Goal: Task Accomplishment & Management: Manage account settings

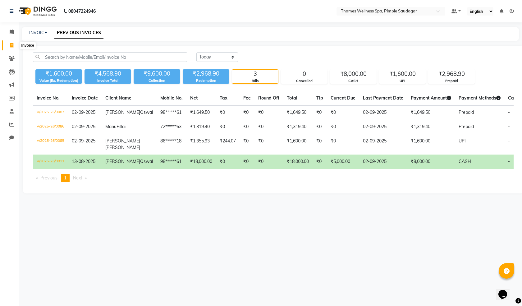
click at [14, 44] on span at bounding box center [11, 45] width 11 height 7
select select "service"
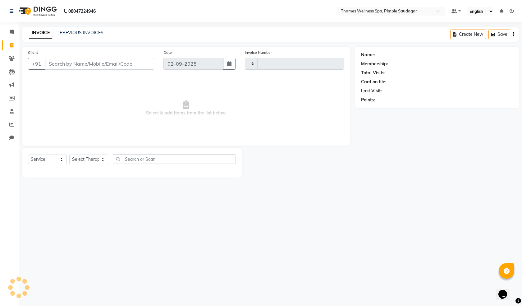
type input "0088"
select select "8709"
click at [62, 62] on input "Client" at bounding box center [99, 64] width 109 height 12
drag, startPoint x: 62, startPoint y: 62, endPoint x: 51, endPoint y: 62, distance: 10.6
click at [63, 64] on input "Client" at bounding box center [99, 64] width 109 height 12
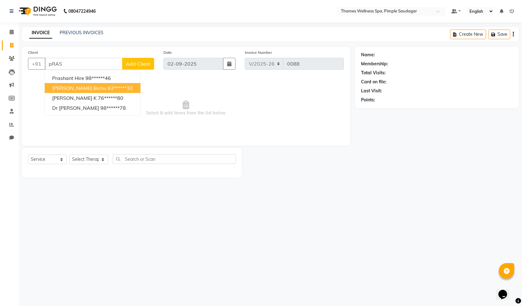
click at [71, 91] on button "[PERSON_NAME] 93******32" at bounding box center [93, 88] width 96 height 10
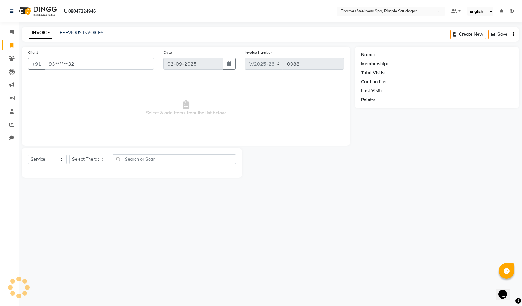
type input "93******32"
select select "1: Object"
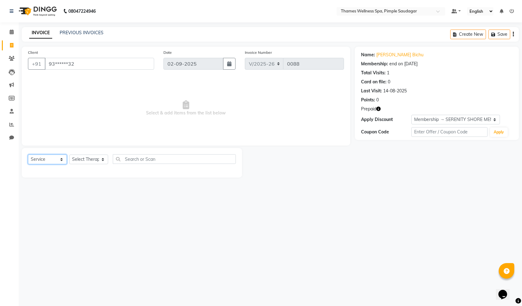
click at [54, 159] on select "Select Service Product Membership Package Voucher Prepaid Gift Card" at bounding box center [47, 160] width 39 height 10
click at [109, 175] on div "Select Service Product Membership Package Voucher Prepaid Gift Card Select Ther…" at bounding box center [132, 163] width 220 height 30
click at [91, 161] on select "Select Therapist [PERSON_NAME] Bem Hana kety [PERSON_NAME] Mishi [PERSON_NAME] …" at bounding box center [88, 160] width 39 height 10
select select "88611"
click at [69, 155] on select "Select Therapist [PERSON_NAME] Bem Hana kety [PERSON_NAME] Mishi [PERSON_NAME] …" at bounding box center [88, 160] width 39 height 10
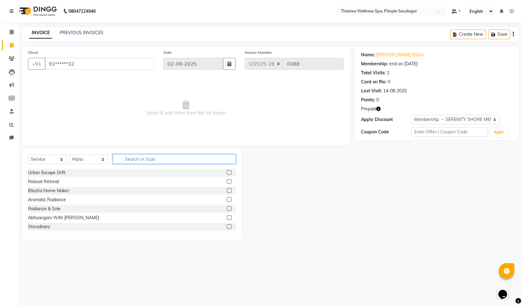
click at [192, 160] on input "text" at bounding box center [174, 159] width 123 height 10
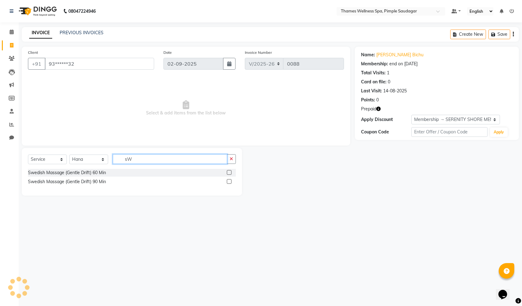
type input "sW"
click at [231, 172] on label at bounding box center [229, 172] width 5 height 5
click at [231, 172] on input "checkbox" at bounding box center [229, 173] width 4 height 4
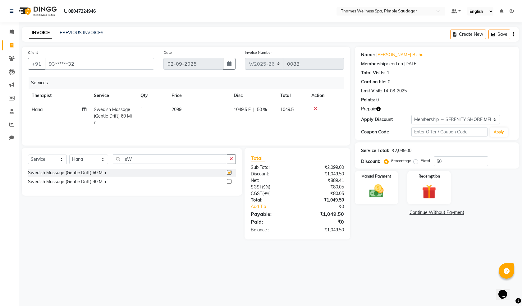
checkbox input "false"
click at [253, 109] on div "1049.5 F | 50 %" at bounding box center [253, 109] width 39 height 7
select select "88611"
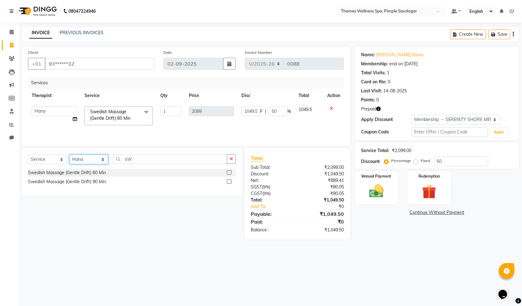
click at [103, 159] on select "Select Therapist [PERSON_NAME] Bem Hana kety [PERSON_NAME] Mishi [PERSON_NAME] …" at bounding box center [88, 160] width 39 height 10
select select "90406"
click at [69, 155] on select "Select Therapist [PERSON_NAME] Bem Hana kety [PERSON_NAME] Mishi [PERSON_NAME] …" at bounding box center [88, 160] width 39 height 10
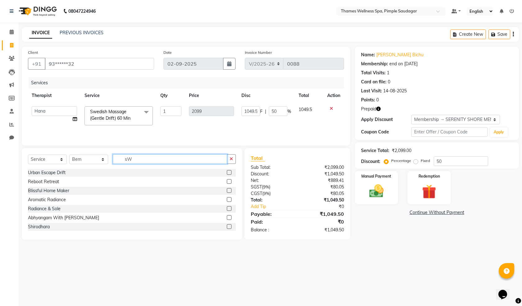
click at [142, 156] on input "sW" at bounding box center [170, 159] width 114 height 10
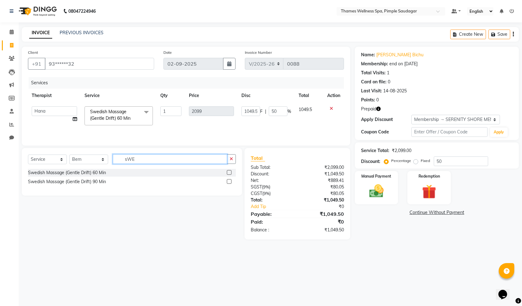
type input "sWE"
click at [232, 171] on label at bounding box center [229, 172] width 5 height 5
click at [231, 171] on input "checkbox" at bounding box center [229, 173] width 4 height 4
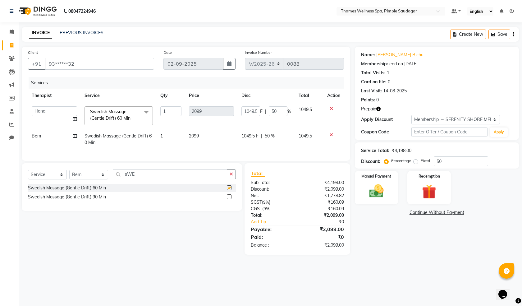
checkbox input "false"
drag, startPoint x: 281, startPoint y: 110, endPoint x: 151, endPoint y: 121, distance: 129.8
click at [151, 121] on tr "[PERSON_NAME] Bem Hana kety [PERSON_NAME] Mishi [PERSON_NAME] [PERSON_NAME] Das…" at bounding box center [186, 116] width 316 height 26
type input "100"
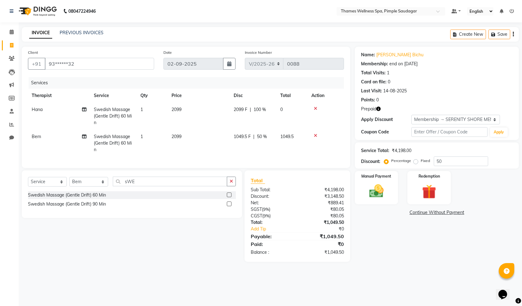
click at [267, 145] on td "1049.5 F | 50 %" at bounding box center [253, 143] width 47 height 27
select select "90406"
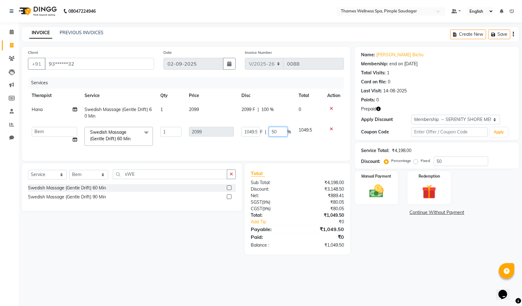
drag, startPoint x: 278, startPoint y: 128, endPoint x: 173, endPoint y: 148, distance: 106.7
click at [173, 148] on tr "[PERSON_NAME] Bem Hana kety [PERSON_NAME] Mishi [PERSON_NAME] [PERSON_NAME] Das…" at bounding box center [186, 136] width 316 height 26
type input "100"
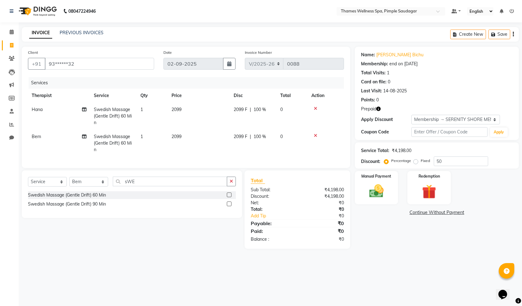
click at [284, 149] on tr "Bem Swedish Massage (Gentle Drift) 60 Min 1 2099 2099 F | 100 % 0" at bounding box center [186, 143] width 316 height 27
click at [433, 193] on img at bounding box center [429, 192] width 24 height 18
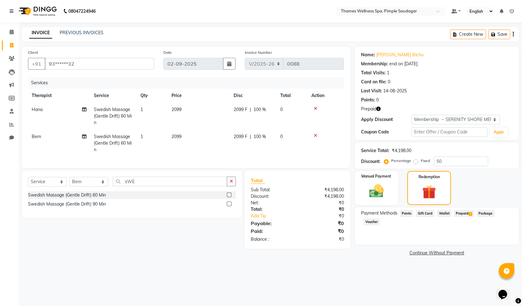
click at [457, 212] on span "Prepaid 1" at bounding box center [464, 213] width 20 height 7
click at [448, 263] on link "Continue Without Payment" at bounding box center [437, 266] width 162 height 7
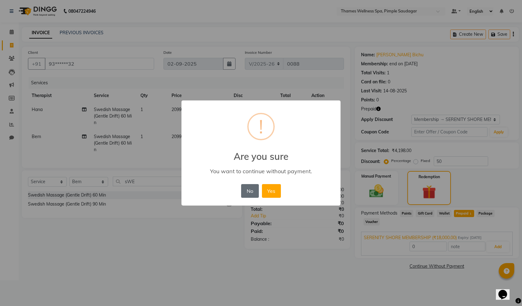
click at [253, 190] on button "No" at bounding box center [249, 191] width 17 height 14
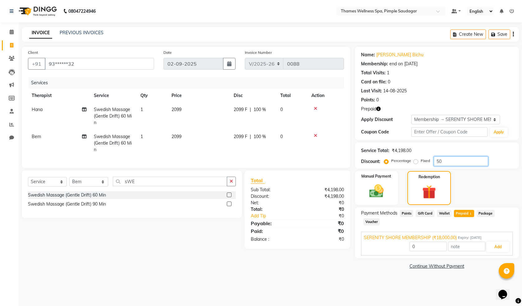
drag, startPoint x: 447, startPoint y: 160, endPoint x: 352, endPoint y: 159, distance: 95.5
click at [352, 159] on div "Client +91 93******32 Date [DATE] Invoice Number V/2025 V/[PHONE_NUMBER] Servic…" at bounding box center [270, 159] width 507 height 224
type input "1"
type input "18000"
type input "100"
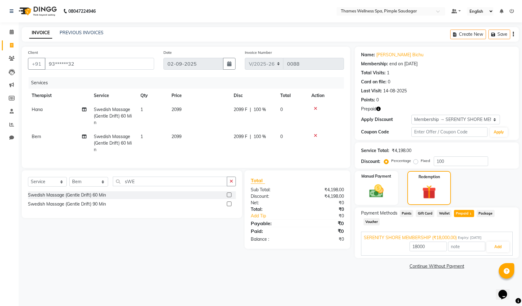
click at [504, 172] on div "Manual Payment Redemption" at bounding box center [437, 188] width 174 height 34
click at [316, 107] on icon at bounding box center [315, 108] width 3 height 4
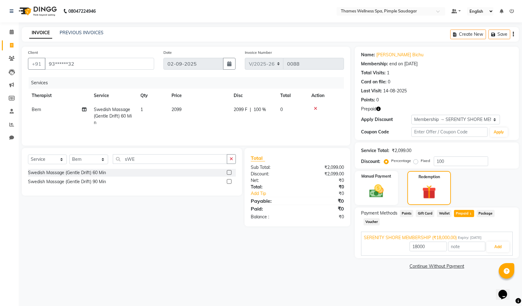
click at [313, 105] on td at bounding box center [326, 116] width 36 height 27
click at [315, 109] on icon at bounding box center [315, 108] width 3 height 4
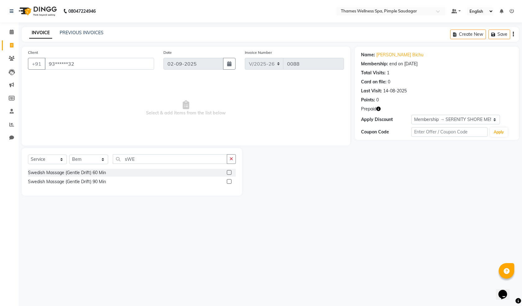
click at [230, 172] on label at bounding box center [229, 172] width 5 height 5
click at [230, 172] on input "checkbox" at bounding box center [229, 173] width 4 height 4
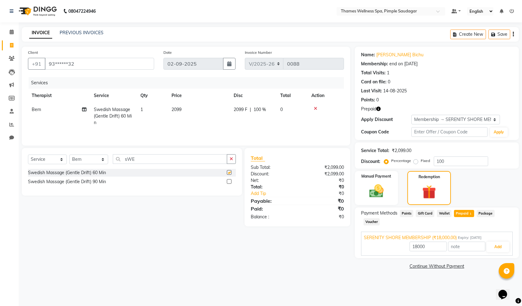
checkbox input "false"
click at [100, 160] on select "Select Therapist [PERSON_NAME] Bem Hana kety [PERSON_NAME] Mishi [PERSON_NAME] …" at bounding box center [88, 160] width 39 height 10
select select "88611"
click at [69, 155] on select "Select Therapist [PERSON_NAME] Bem Hana kety [PERSON_NAME] Mishi [PERSON_NAME] …" at bounding box center [88, 160] width 39 height 10
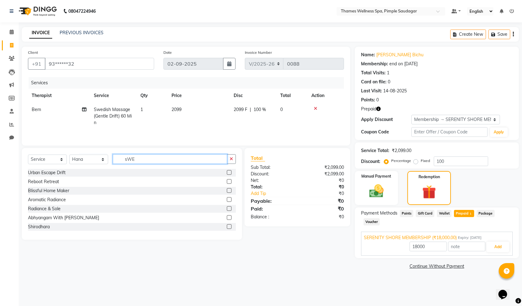
click at [131, 160] on input "sWE" at bounding box center [170, 159] width 114 height 10
click at [140, 156] on input "sWE" at bounding box center [170, 159] width 114 height 10
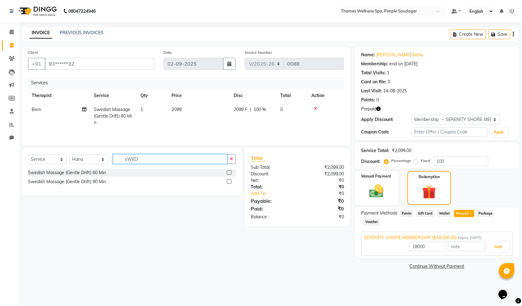
type input "sWED"
click at [105, 169] on div "Swedish Massage (Gentle Drift) 60 Min" at bounding box center [132, 173] width 208 height 8
click at [226, 171] on div "Swedish Massage (Gentle Drift) 60 Min" at bounding box center [132, 173] width 208 height 8
click at [229, 172] on label at bounding box center [229, 172] width 5 height 5
click at [229, 172] on input "checkbox" at bounding box center [229, 173] width 4 height 4
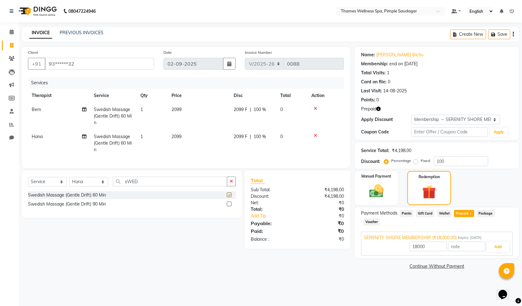
checkbox input "false"
click at [309, 275] on div "08047224946 Select Location × Thames Wellness Spa, Pimple Saudagar Default Pane…" at bounding box center [261, 153] width 522 height 306
click at [466, 213] on span "Prepaid 1" at bounding box center [464, 213] width 20 height 7
type input "0"
click at [466, 213] on span "Prepaid 1" at bounding box center [464, 213] width 20 height 7
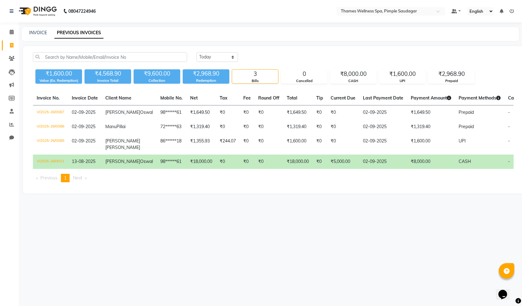
click at [5, 48] on link "Invoice" at bounding box center [9, 45] width 15 height 10
select select "service"
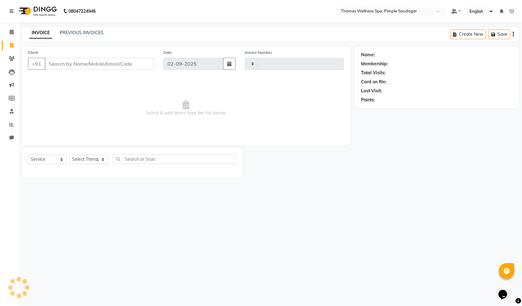
type input "0088"
select select "8709"
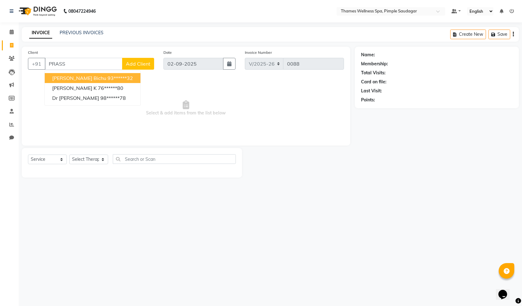
click at [58, 77] on span "[PERSON_NAME] Bichu" at bounding box center [79, 78] width 54 height 6
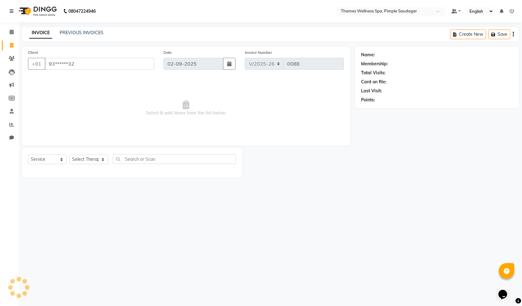
type input "93******32"
select select "1: Object"
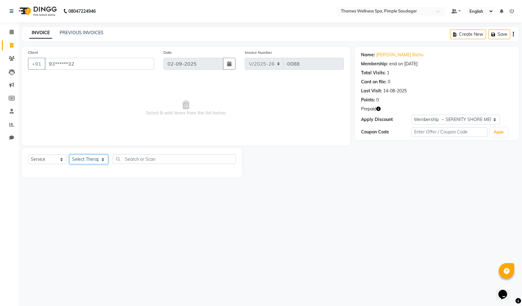
click at [80, 161] on select "Select Therapist [PERSON_NAME] Bem Hana kety [PERSON_NAME] Mishi [PERSON_NAME] …" at bounding box center [88, 160] width 39 height 10
select select "88611"
click at [69, 155] on select "Select Therapist [PERSON_NAME] Bem Hana kety [PERSON_NAME] Mishi [PERSON_NAME] …" at bounding box center [88, 160] width 39 height 10
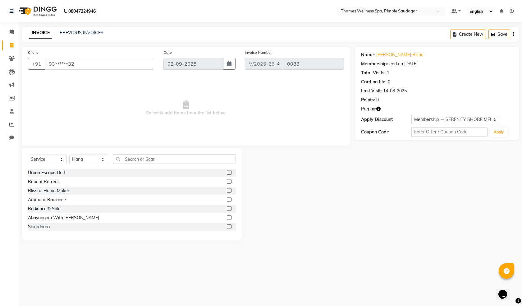
click at [188, 154] on div "Select Service Product Membership Package Voucher Prepaid Gift Card Select Ther…" at bounding box center [132, 194] width 220 height 92
click at [189, 158] on input "text" at bounding box center [174, 159] width 123 height 10
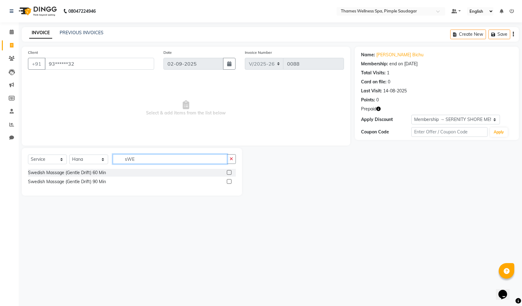
type input "sWE"
click at [228, 173] on label at bounding box center [229, 172] width 5 height 5
click at [228, 173] on input "checkbox" at bounding box center [229, 173] width 4 height 4
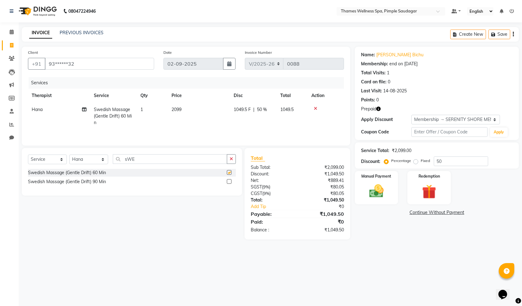
checkbox input "false"
click at [84, 162] on select "Select Therapist [PERSON_NAME] Bem Hana kety [PERSON_NAME] Mishi [PERSON_NAME] …" at bounding box center [88, 160] width 39 height 10
click at [78, 158] on select "Select Therapist [PERSON_NAME] Bem Hana kety [PERSON_NAME] Mishi [PERSON_NAME] …" at bounding box center [88, 160] width 39 height 10
select select "90406"
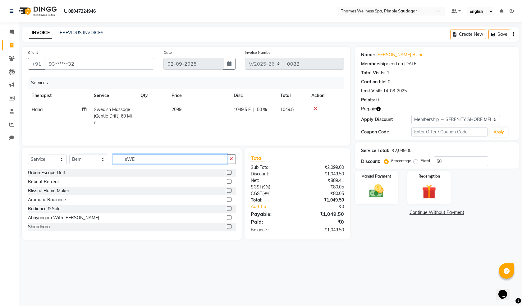
click at [154, 159] on input "sWE" at bounding box center [170, 159] width 114 height 10
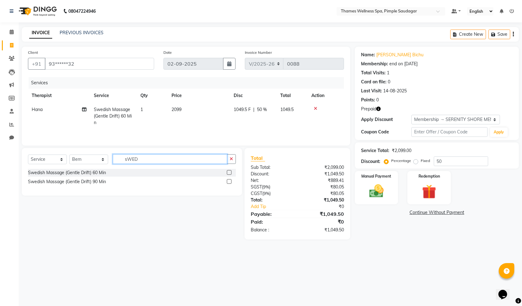
type input "sWED"
click at [233, 171] on div at bounding box center [231, 173] width 9 height 8
click at [228, 171] on label at bounding box center [229, 172] width 5 height 5
click at [228, 171] on input "checkbox" at bounding box center [229, 173] width 4 height 4
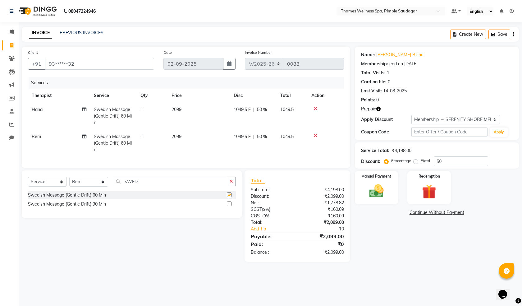
checkbox input "false"
click at [262, 109] on span "50 %" at bounding box center [262, 109] width 10 height 7
select select "88611"
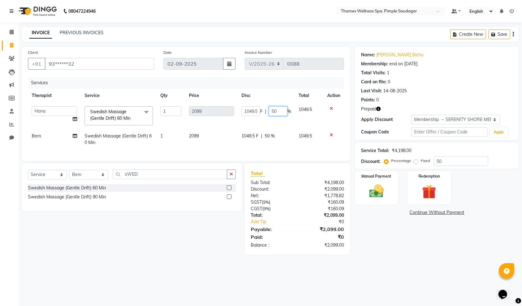
drag, startPoint x: 279, startPoint y: 113, endPoint x: 234, endPoint y: 107, distance: 44.5
click at [234, 107] on tr "[PERSON_NAME] Bem Hana kety [PERSON_NAME] Mishi [PERSON_NAME] [PERSON_NAME] Das…" at bounding box center [186, 116] width 316 height 26
type input "100"
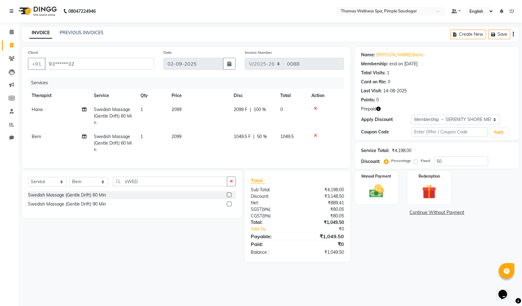
click at [256, 145] on td "1049.5 F | 50 %" at bounding box center [253, 143] width 47 height 27
select select "90406"
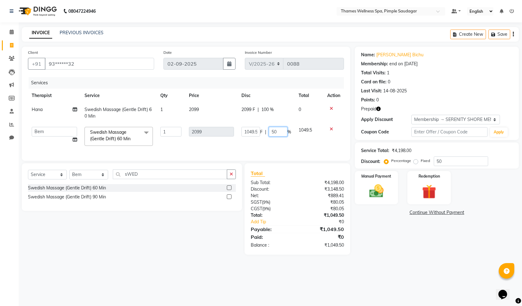
drag, startPoint x: 277, startPoint y: 132, endPoint x: 141, endPoint y: 105, distance: 139.1
click at [141, 105] on tbody "Hana Swedish Massage (Gentle Drift) 60 Min 1 2099 2099 F | 100 % 0 [PERSON_NAME…" at bounding box center [186, 126] width 316 height 47
type input "100"
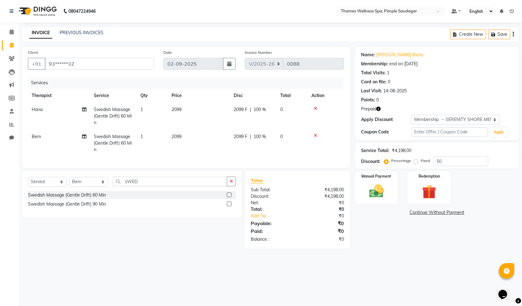
click at [237, 145] on tr "Bem Swedish Massage (Gentle Drift) 60 Min 1 2099 2099 F | 100 % 0" at bounding box center [186, 143] width 316 height 27
click at [434, 190] on img at bounding box center [429, 192] width 24 height 18
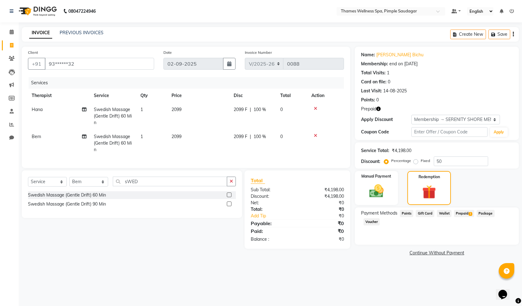
click at [457, 211] on span "Prepaid 1" at bounding box center [464, 213] width 20 height 7
click at [451, 263] on link "Continue Without Payment" at bounding box center [437, 266] width 162 height 7
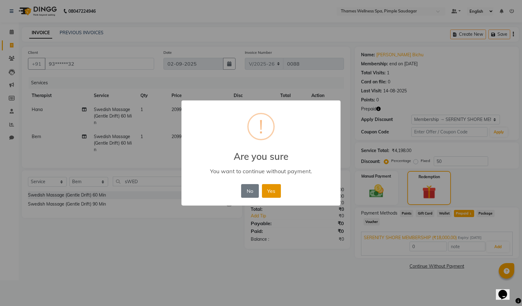
click at [270, 191] on button "Yes" at bounding box center [271, 191] width 19 height 14
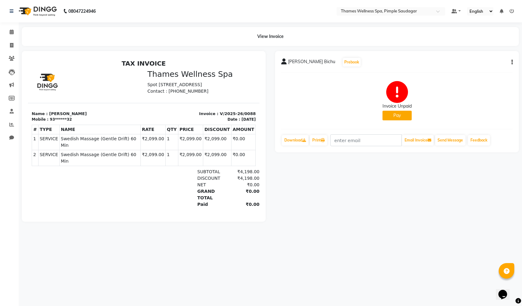
click at [450, 81] on div "Invoice Unpaid Pay" at bounding box center [397, 100] width 232 height 47
click at [420, 140] on button "Email Invoice" at bounding box center [418, 140] width 32 height 11
click at [449, 139] on button "Send Message" at bounding box center [450, 140] width 30 height 11
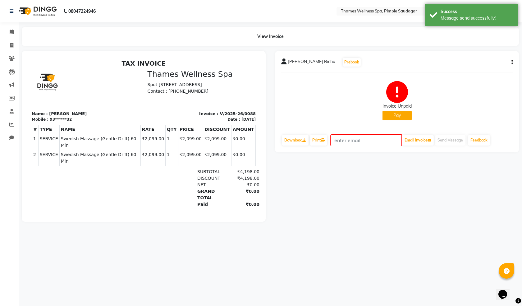
select select "service"
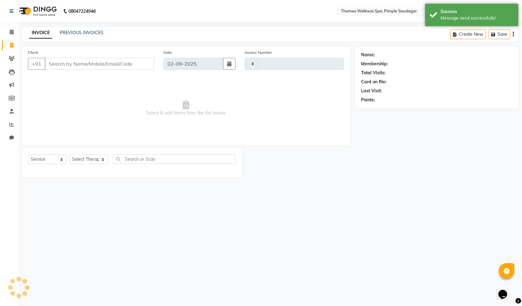
type input "0089"
select select "8709"
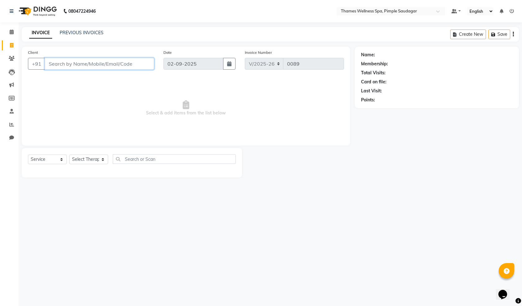
click at [77, 63] on input "Client" at bounding box center [99, 64] width 109 height 12
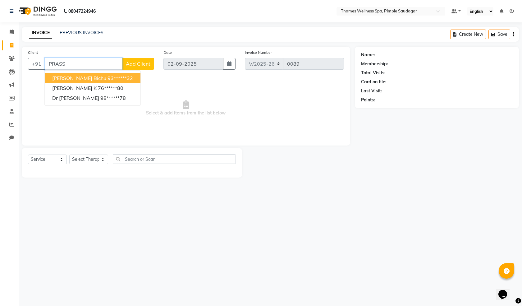
click at [69, 78] on span "[PERSON_NAME] Bichu" at bounding box center [79, 78] width 54 height 6
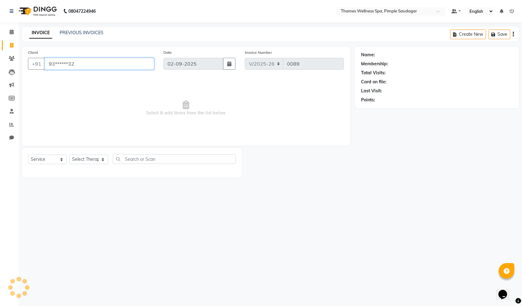
type input "93******32"
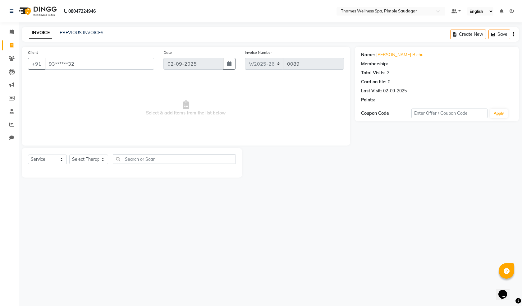
select select "1: Object"
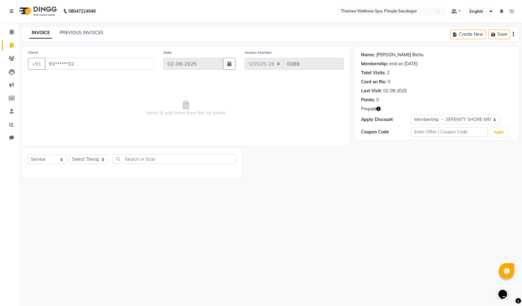
click at [403, 53] on link "[PERSON_NAME] Bichu" at bounding box center [400, 55] width 47 height 7
click at [8, 39] on li "Invoice" at bounding box center [9, 45] width 19 height 13
click at [11, 44] on icon at bounding box center [11, 45] width 3 height 5
select select "service"
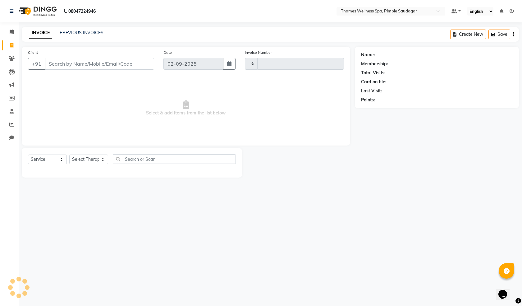
type input "0089"
select select "8709"
type input "9850811567"
select select "1: Object"
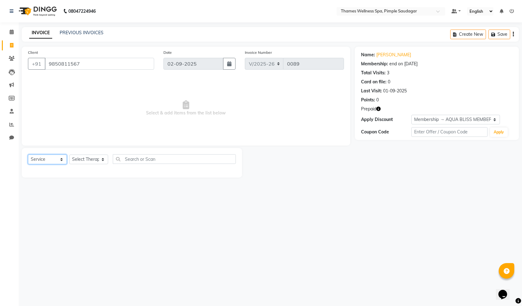
click at [53, 160] on select "Select Service Product Membership Package Voucher Prepaid Gift Card" at bounding box center [47, 160] width 39 height 10
click at [96, 97] on span "Select & add items from the list below" at bounding box center [186, 108] width 316 height 62
click at [384, 51] on div "Name: [PERSON_NAME] Membership: end on [DATE] Total Visits: 3 Card on file: 0 L…" at bounding box center [437, 76] width 152 height 54
click at [384, 53] on link "[PERSON_NAME]" at bounding box center [394, 55] width 35 height 7
click at [11, 136] on icon at bounding box center [11, 137] width 5 height 5
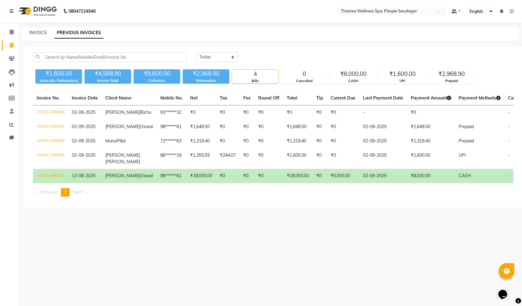
click at [41, 272] on div "08047224946 Select Location × Thames Wellness Spa, Pimple Saudagar Default Pane…" at bounding box center [261, 153] width 522 height 306
click at [75, 195] on span "Next page" at bounding box center [77, 192] width 9 height 6
click at [82, 195] on span "Next page" at bounding box center [77, 192] width 9 height 6
click at [89, 197] on li "Next page" at bounding box center [80, 192] width 20 height 8
click at [73, 197] on li "Next page" at bounding box center [80, 192] width 20 height 8
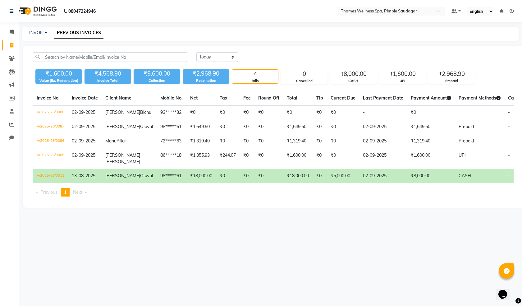
click at [79, 195] on span "Next page" at bounding box center [77, 192] width 9 height 6
click at [50, 195] on span "Previous page" at bounding box center [48, 192] width 17 height 6
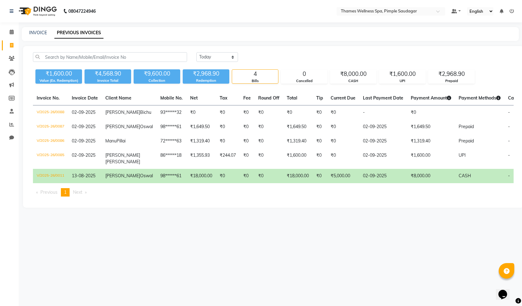
click at [35, 197] on li "Previous page" at bounding box center [47, 192] width 28 height 8
click at [80, 195] on span "Next page" at bounding box center [77, 192] width 9 height 6
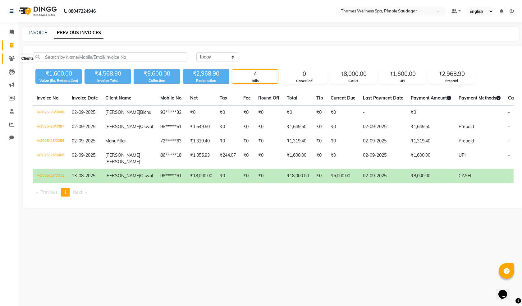
click at [10, 58] on icon at bounding box center [12, 58] width 6 height 5
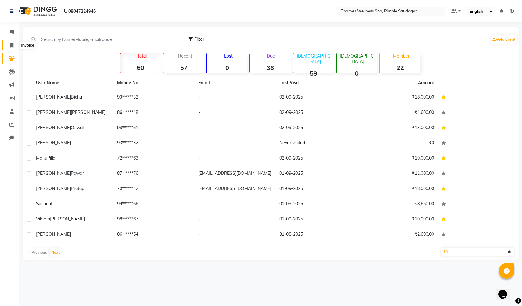
click at [12, 43] on icon at bounding box center [11, 45] width 3 height 5
select select "service"
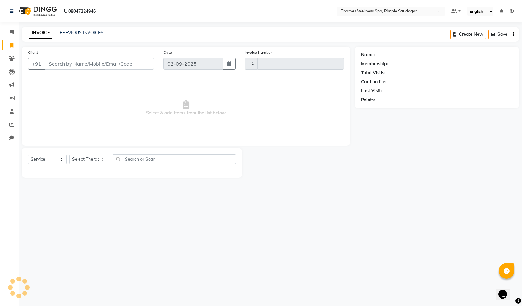
type input "0089"
select select "8709"
click at [11, 31] on icon at bounding box center [12, 32] width 4 height 5
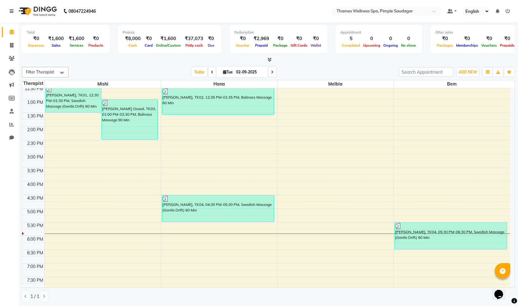
scroll to position [155, 0]
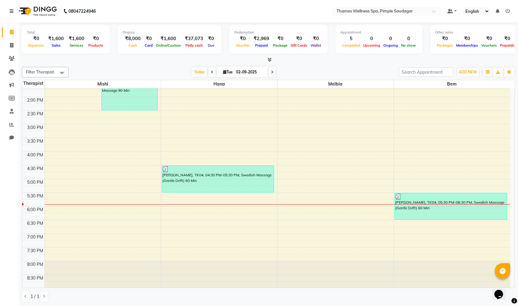
drag, startPoint x: 403, startPoint y: 196, endPoint x: 394, endPoint y: 173, distance: 25.1
click at [394, 173] on div "8:00 AM 8:30 AM 9:00 AM 9:30 AM 10:00 AM 10:30 AM 11:00 AM 11:30 AM 12:00 PM 12…" at bounding box center [266, 110] width 488 height 355
click at [298, 224] on div "8:00 AM 8:30 AM 9:00 AM 9:30 AM 10:00 AM 10:30 AM 11:00 AM 11:30 AM 12:00 PM 12…" at bounding box center [266, 110] width 488 height 355
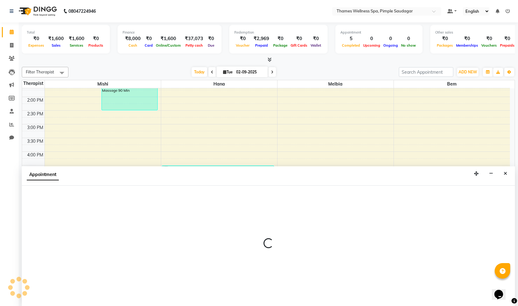
scroll to position [0, 0]
select select "88612"
select select "1110"
select select "tentative"
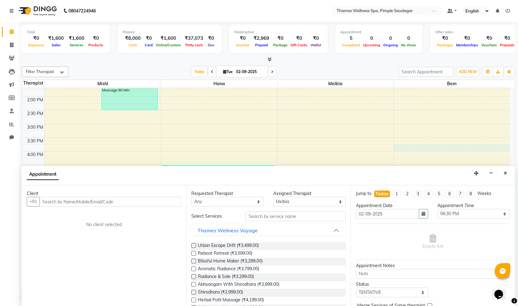
click at [397, 145] on div "8:00 AM 8:30 AM 9:00 AM 9:30 AM 10:00 AM 10:30 AM 11:00 AM 11:30 AM 12:00 PM 12…" at bounding box center [266, 110] width 488 height 355
click at [11, 47] on icon at bounding box center [11, 45] width 3 height 5
select select "service"
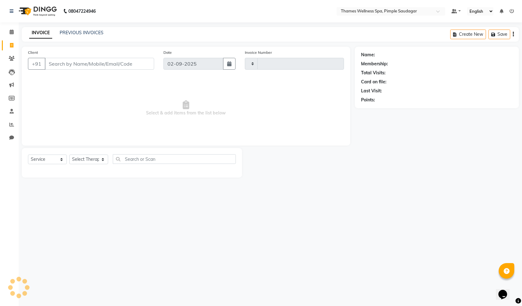
type input "0089"
select select "8709"
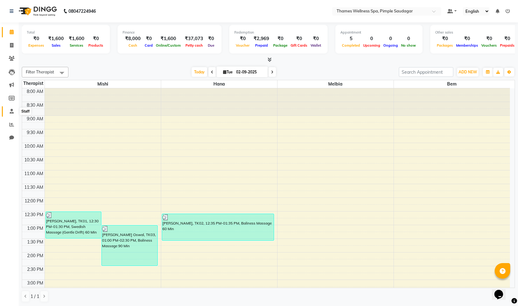
click at [8, 109] on span at bounding box center [11, 111] width 11 height 7
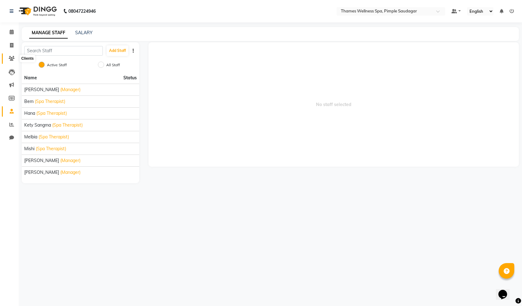
click at [12, 59] on icon at bounding box center [12, 58] width 6 height 5
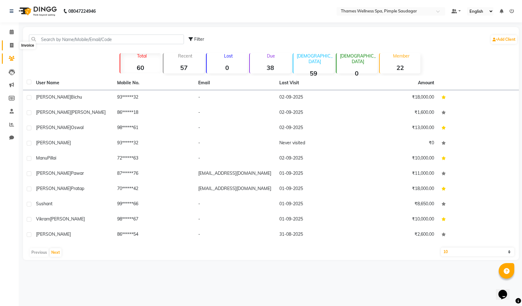
click at [14, 46] on span at bounding box center [11, 45] width 11 height 7
select select "service"
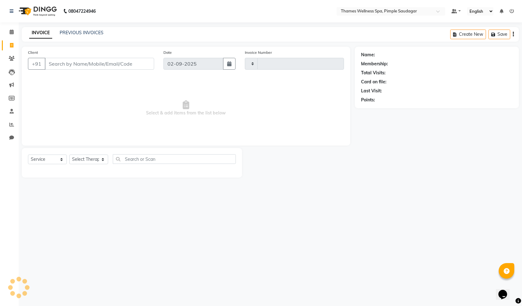
type input "0089"
select select "8709"
click at [11, 31] on icon at bounding box center [12, 32] width 4 height 5
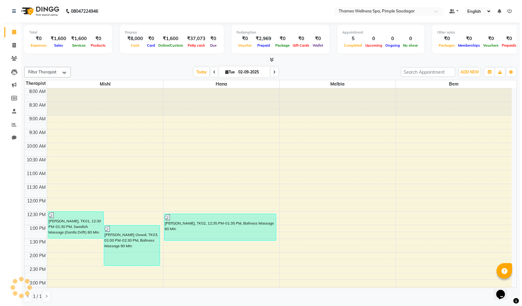
scroll to position [156, 0]
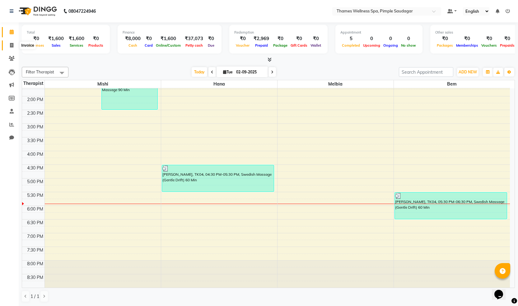
click at [12, 43] on icon at bounding box center [11, 45] width 3 height 5
select select "service"
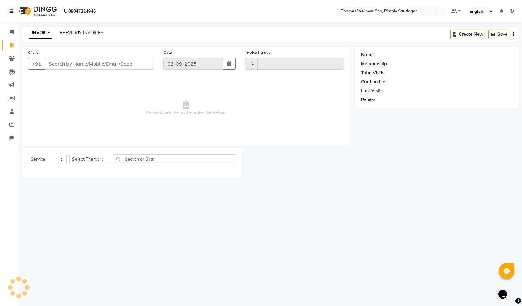
type input "0089"
select select "8709"
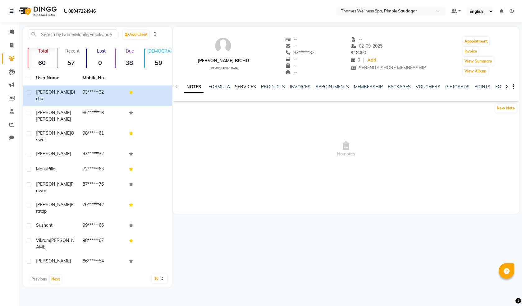
click at [255, 88] on link "SERVICES" at bounding box center [245, 87] width 21 height 6
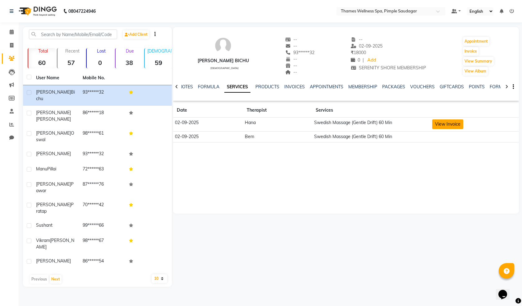
click at [441, 123] on button "View Invoice" at bounding box center [448, 124] width 31 height 10
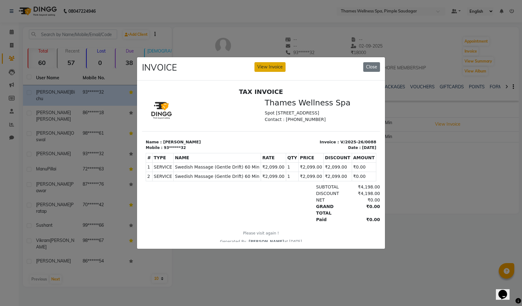
click at [272, 66] on button "View Invoice" at bounding box center [270, 67] width 31 height 10
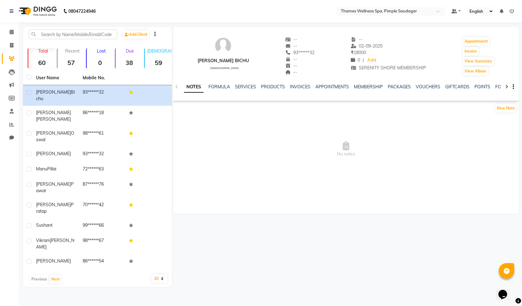
click at [223, 177] on span "No notes" at bounding box center [346, 149] width 346 height 62
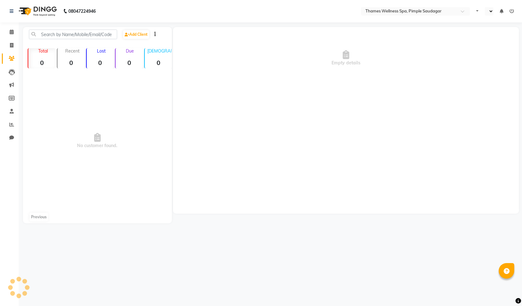
select select "en"
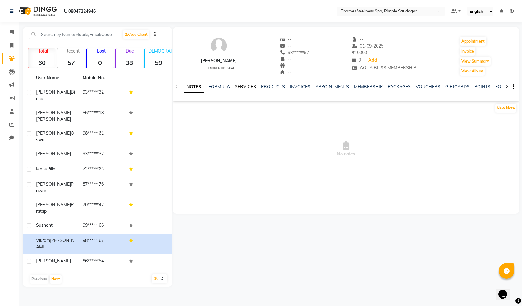
click at [243, 85] on link "SERVICES" at bounding box center [245, 87] width 21 height 6
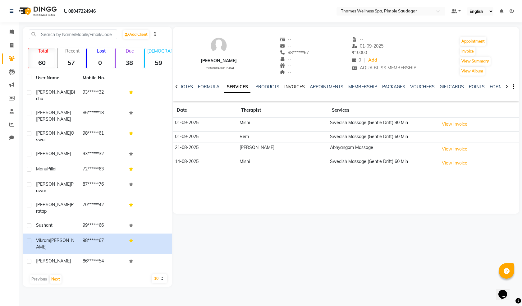
click at [294, 87] on link "INVOICES" at bounding box center [295, 87] width 21 height 6
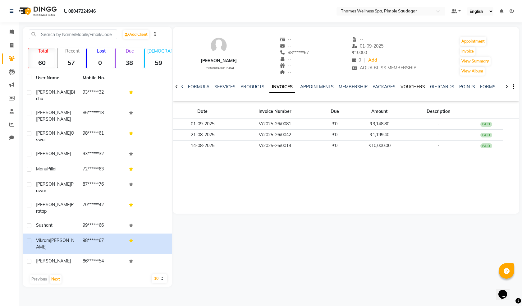
click at [412, 85] on link "VOUCHERS" at bounding box center [413, 87] width 25 height 6
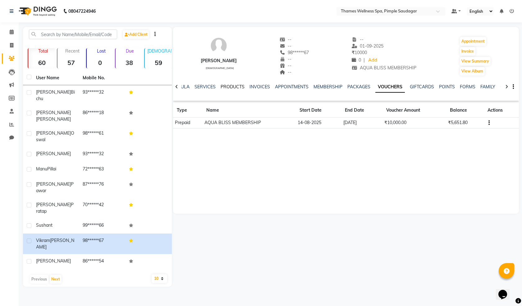
click at [221, 89] on link "PRODUCTS" at bounding box center [233, 87] width 24 height 6
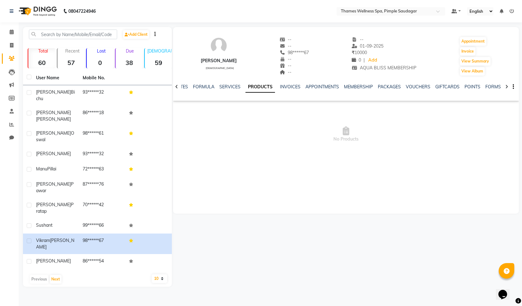
click at [218, 88] on ul "NOTES FORMULA SERVICES PRODUCTS INVOICES APPOINTMENTS MEMBERSHIP PACKAGES VOUCH…" at bounding box center [371, 87] width 395 height 7
click at [221, 87] on link "SERVICES" at bounding box center [230, 87] width 21 height 6
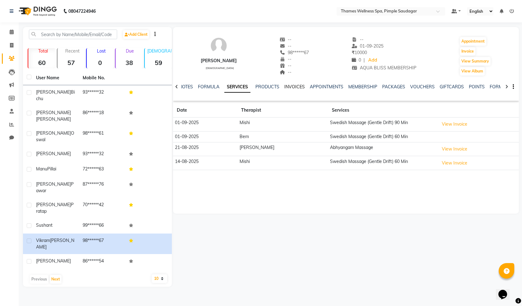
click at [297, 86] on link "INVOICES" at bounding box center [295, 87] width 21 height 6
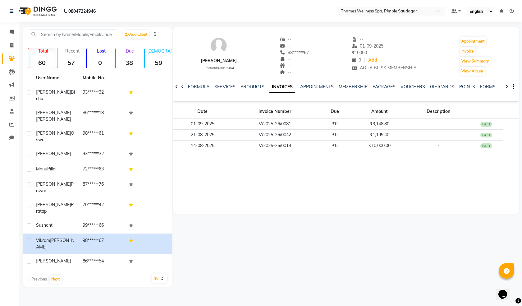
click at [328, 82] on div "NOTES FORMULA SERVICES PRODUCTS INVOICES APPOINTMENTS MEMBERSHIP PACKAGES VOUCH…" at bounding box center [346, 86] width 346 height 21
click at [323, 89] on link "APPOINTMENTS" at bounding box center [317, 87] width 34 height 6
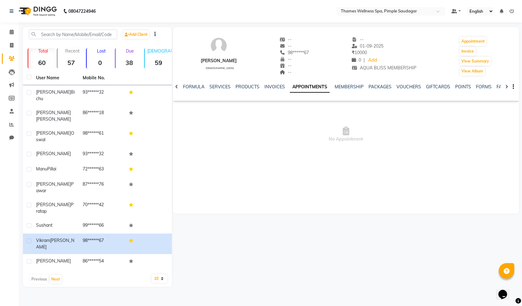
click at [331, 87] on ul "NOTES FORMULA SERVICES PRODUCTS INVOICES APPOINTMENTS MEMBERSHIP PACKAGES VOUCH…" at bounding box center [362, 87] width 396 height 7
click at [336, 88] on link "MEMBERSHIP" at bounding box center [349, 87] width 29 height 6
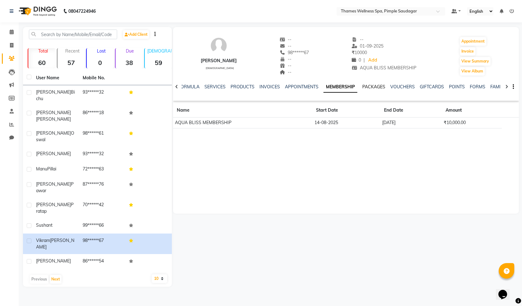
click at [370, 88] on link "PACKAGES" at bounding box center [374, 87] width 23 height 6
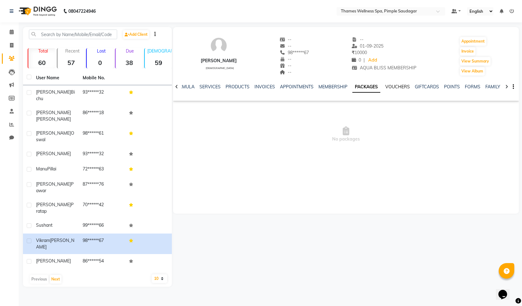
click at [386, 88] on link "VOUCHERS" at bounding box center [398, 87] width 25 height 6
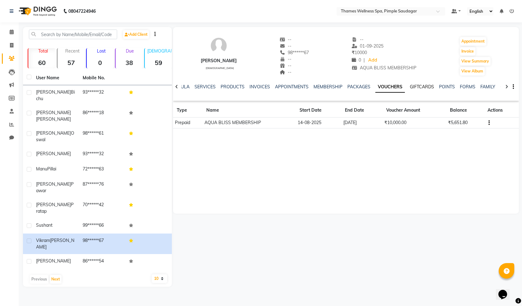
click at [414, 86] on link "GIFTCARDS" at bounding box center [422, 87] width 24 height 6
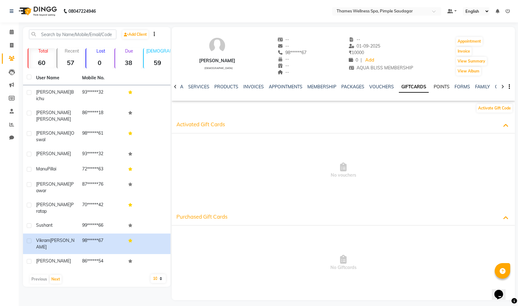
click at [435, 84] on link "POINTS" at bounding box center [442, 87] width 16 height 6
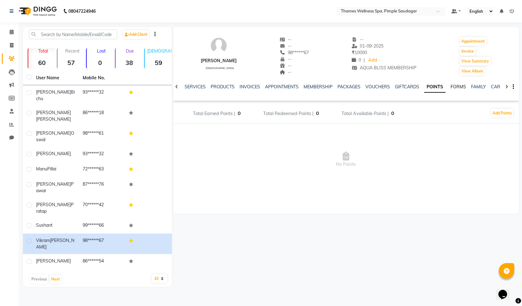
click at [452, 86] on link "FORMS" at bounding box center [459, 87] width 16 height 6
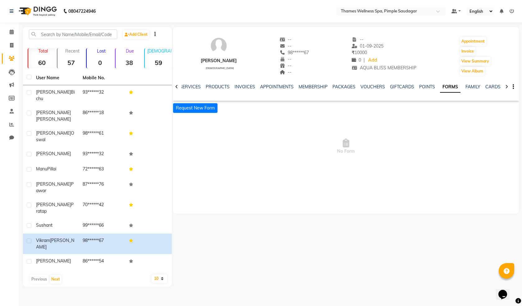
click at [254, 86] on ul "NOTES FORMULA SERVICES PRODUCTS INVOICES APPOINTMENTS MEMBERSHIP PACKAGES VOUCH…" at bounding box center [331, 87] width 394 height 7
click at [248, 84] on link "INVOICES" at bounding box center [245, 87] width 21 height 6
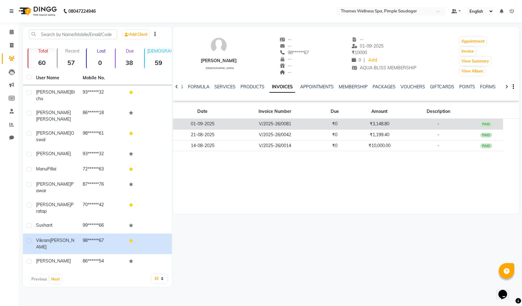
click at [485, 124] on div "PAID" at bounding box center [487, 124] width 12 height 5
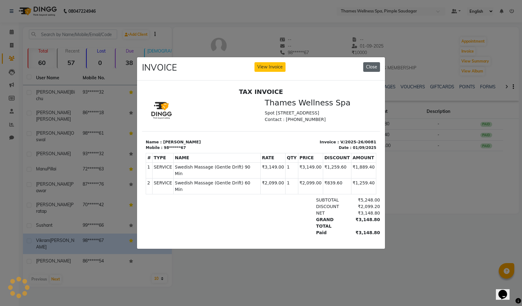
click at [368, 64] on button "Close" at bounding box center [372, 67] width 17 height 10
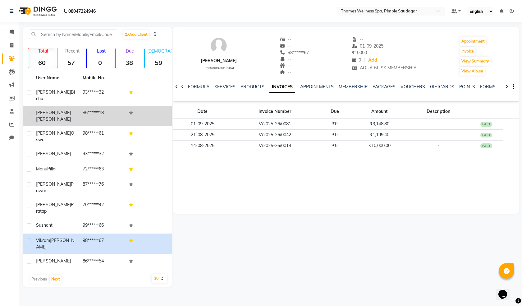
click at [54, 115] on td "Swapnil Gujjar" at bounding box center [55, 116] width 47 height 21
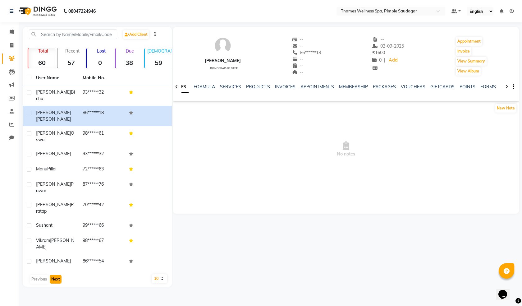
click at [54, 275] on button "Next" at bounding box center [56, 279] width 12 height 9
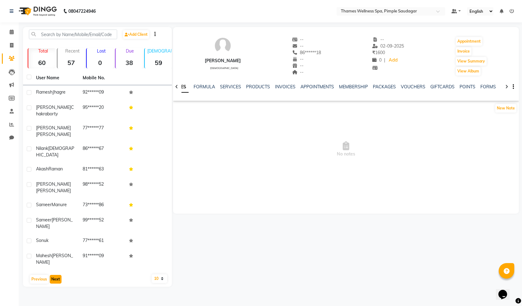
click at [54, 275] on button "Next" at bounding box center [56, 279] width 12 height 9
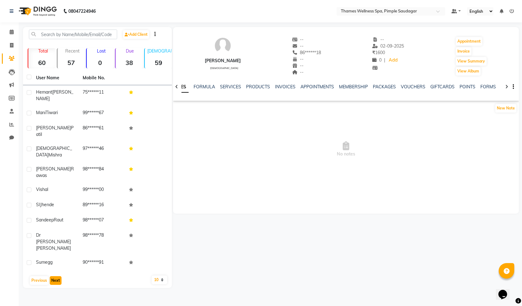
click at [55, 276] on button "Next" at bounding box center [56, 280] width 12 height 9
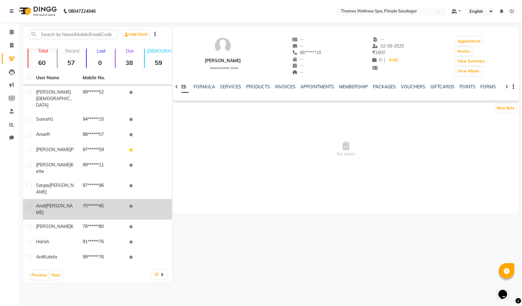
click at [25, 199] on td at bounding box center [27, 209] width 9 height 21
click at [30, 204] on label at bounding box center [29, 206] width 5 height 5
click at [30, 205] on input "checkbox" at bounding box center [29, 207] width 4 height 4
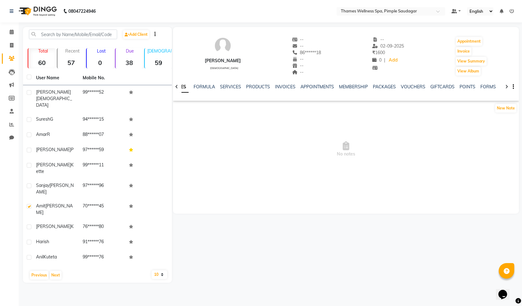
click at [154, 34] on div at bounding box center [155, 34] width 11 height 7
click at [156, 34] on icon "button" at bounding box center [155, 34] width 1 height 0
click at [208, 128] on span "No notes" at bounding box center [346, 149] width 346 height 62
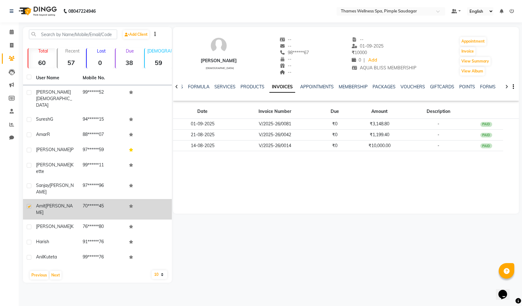
click at [33, 199] on td "Amit Poddar" at bounding box center [55, 209] width 47 height 21
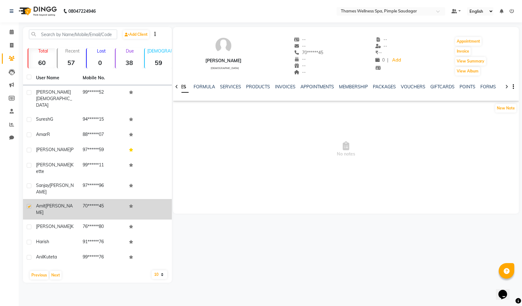
click at [30, 204] on label at bounding box center [29, 206] width 5 height 5
click at [30, 205] on input "checkbox" at bounding box center [29, 207] width 4 height 4
checkbox input "false"
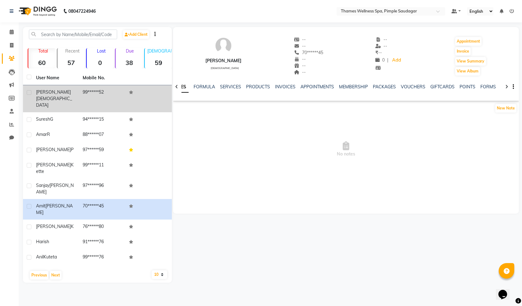
click at [93, 93] on td "99******52" at bounding box center [102, 98] width 47 height 27
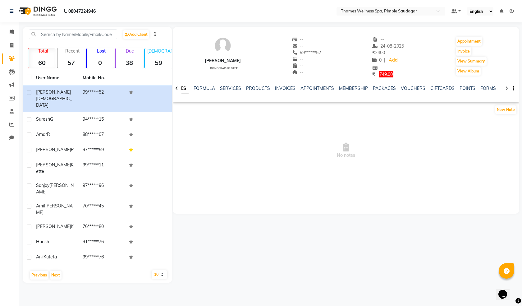
click at [290, 85] on div "INVOICES" at bounding box center [285, 88] width 21 height 7
click at [289, 86] on link "INVOICES" at bounding box center [285, 89] width 21 height 6
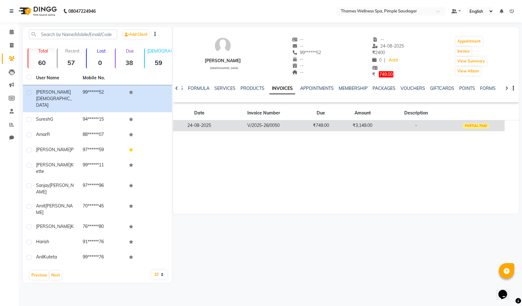
click at [480, 125] on div "PARTIAL PAID" at bounding box center [476, 125] width 26 height 5
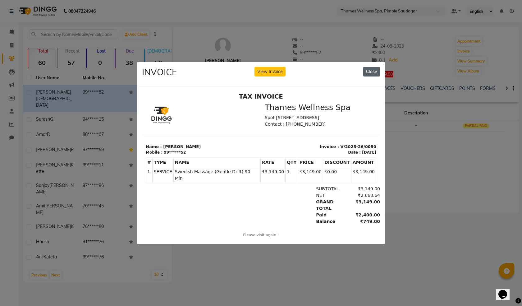
click at [378, 67] on button "Close" at bounding box center [372, 72] width 17 height 10
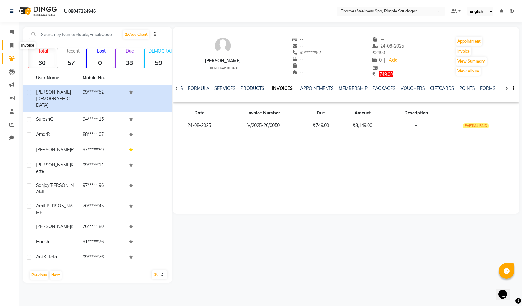
click at [12, 46] on icon at bounding box center [11, 45] width 3 height 5
select select "service"
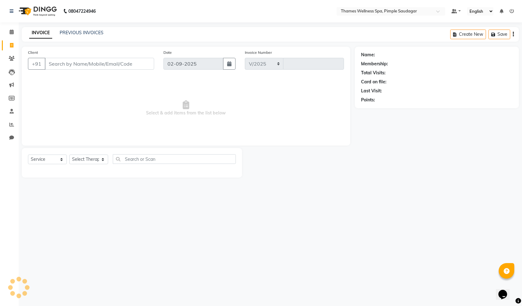
select select "8709"
type input "0089"
